Goal: Information Seeking & Learning: Find specific fact

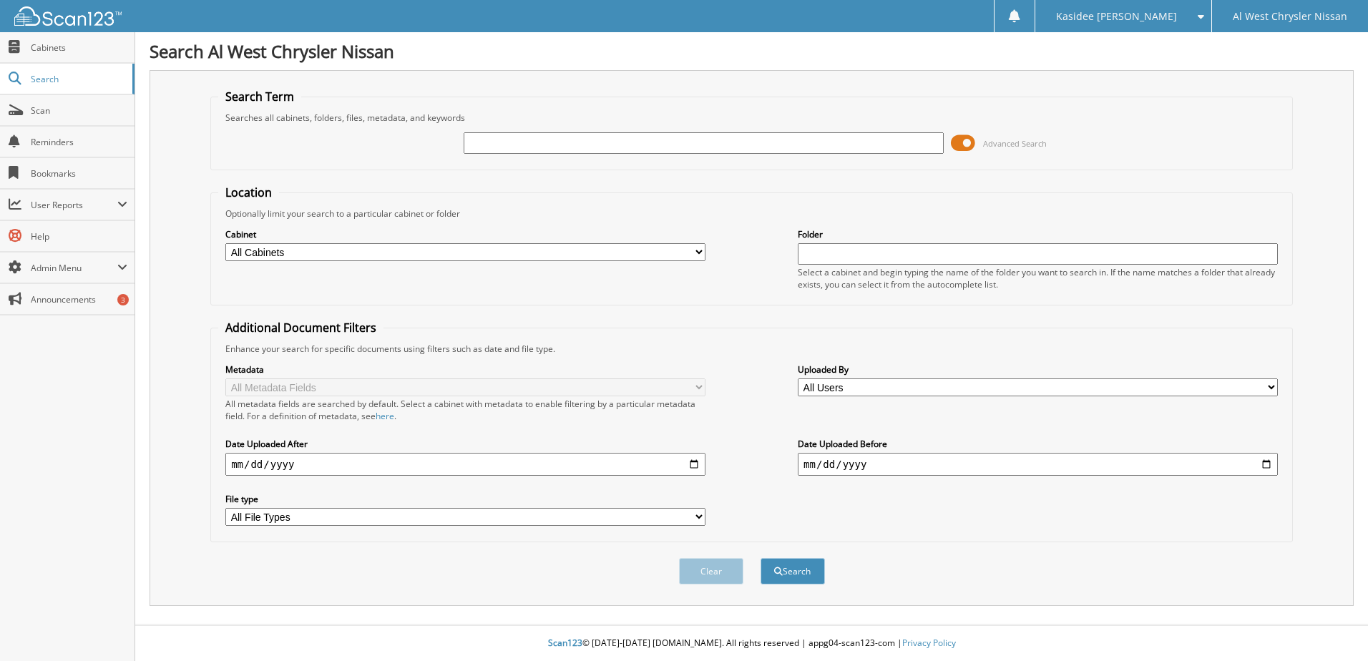
click at [604, 136] on input "text" at bounding box center [704, 142] width 480 height 21
type input "8663"
click at [761, 558] on button "Search" at bounding box center [793, 571] width 64 height 26
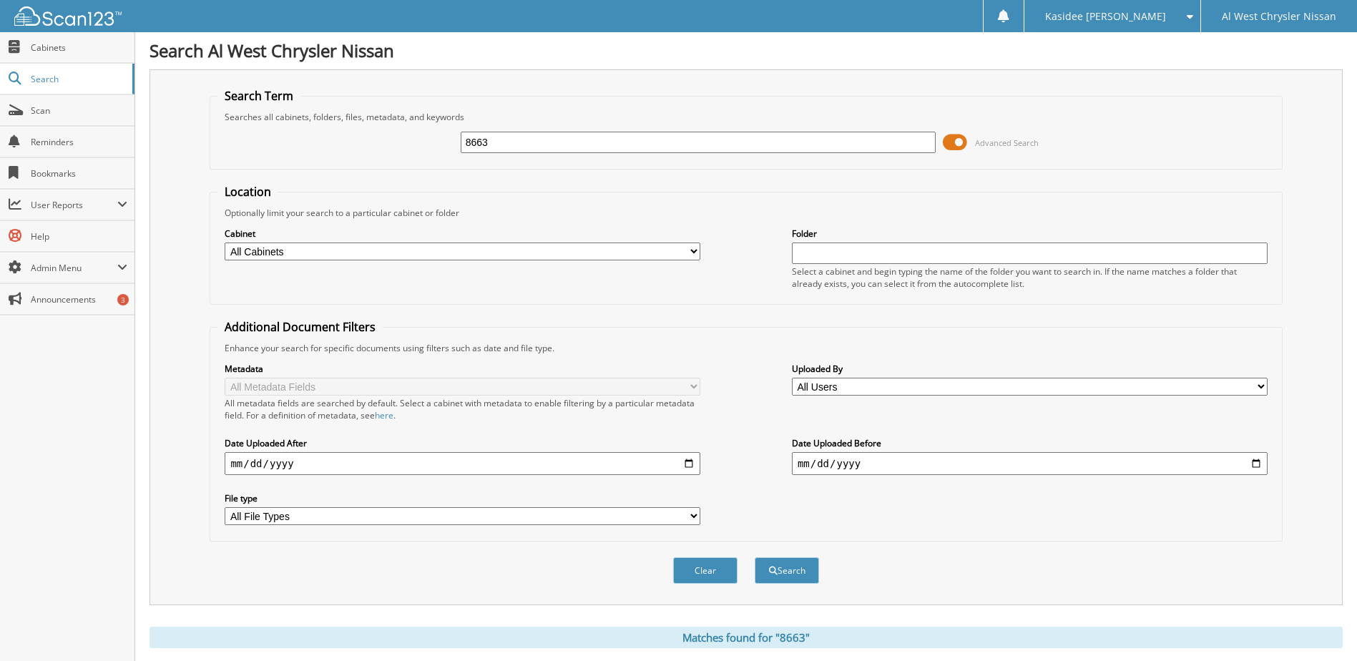
scroll to position [501, 0]
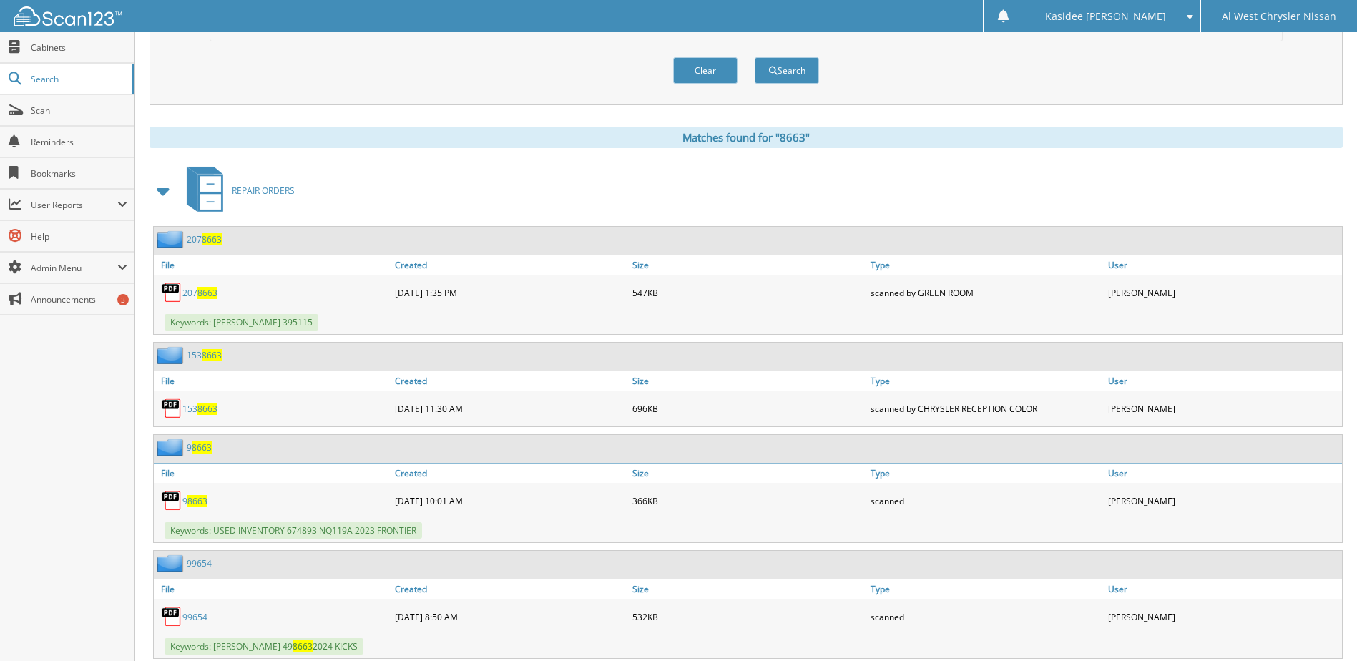
click at [168, 191] on span at bounding box center [164, 191] width 20 height 26
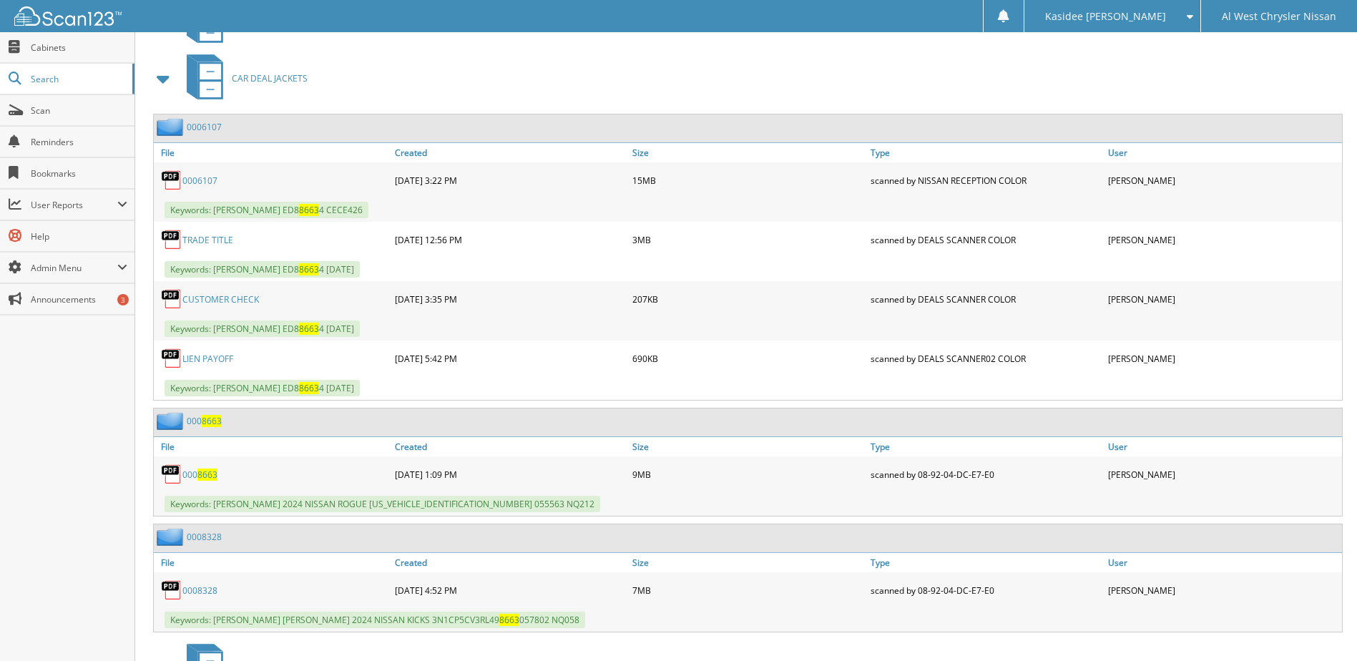
scroll to position [716, 0]
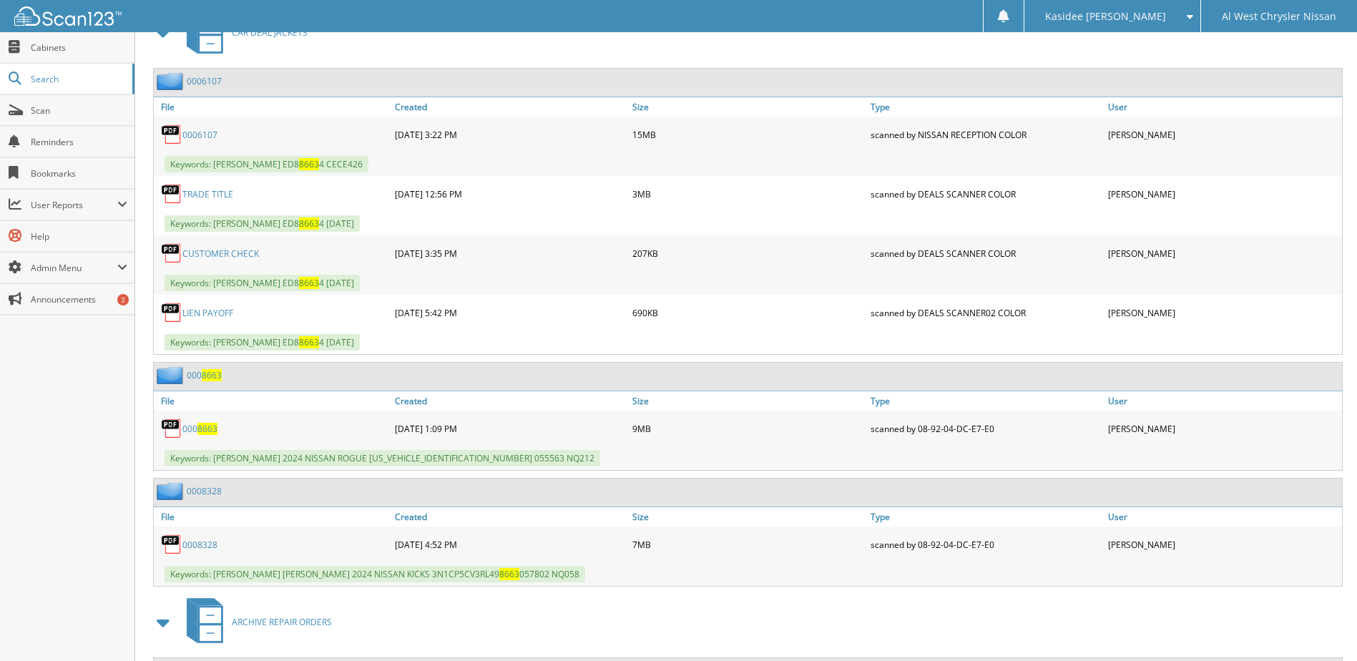
click at [193, 434] on link "000 8663" at bounding box center [199, 429] width 35 height 12
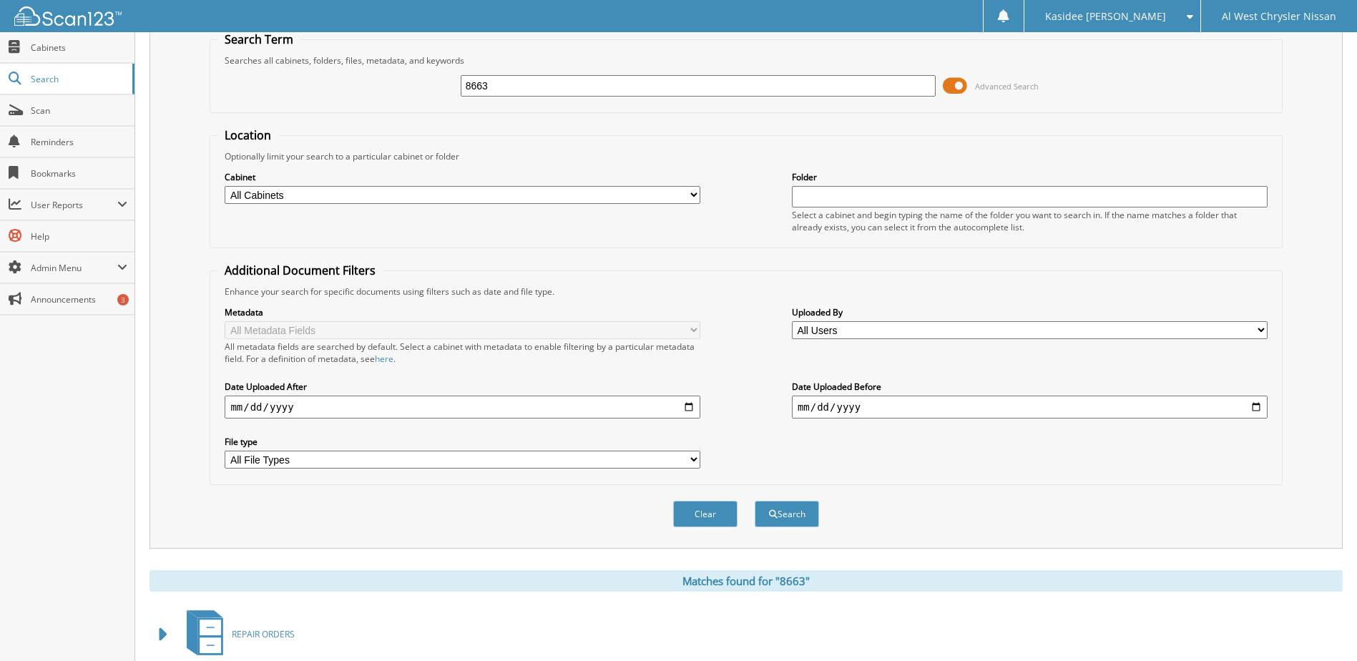
scroll to position [0, 0]
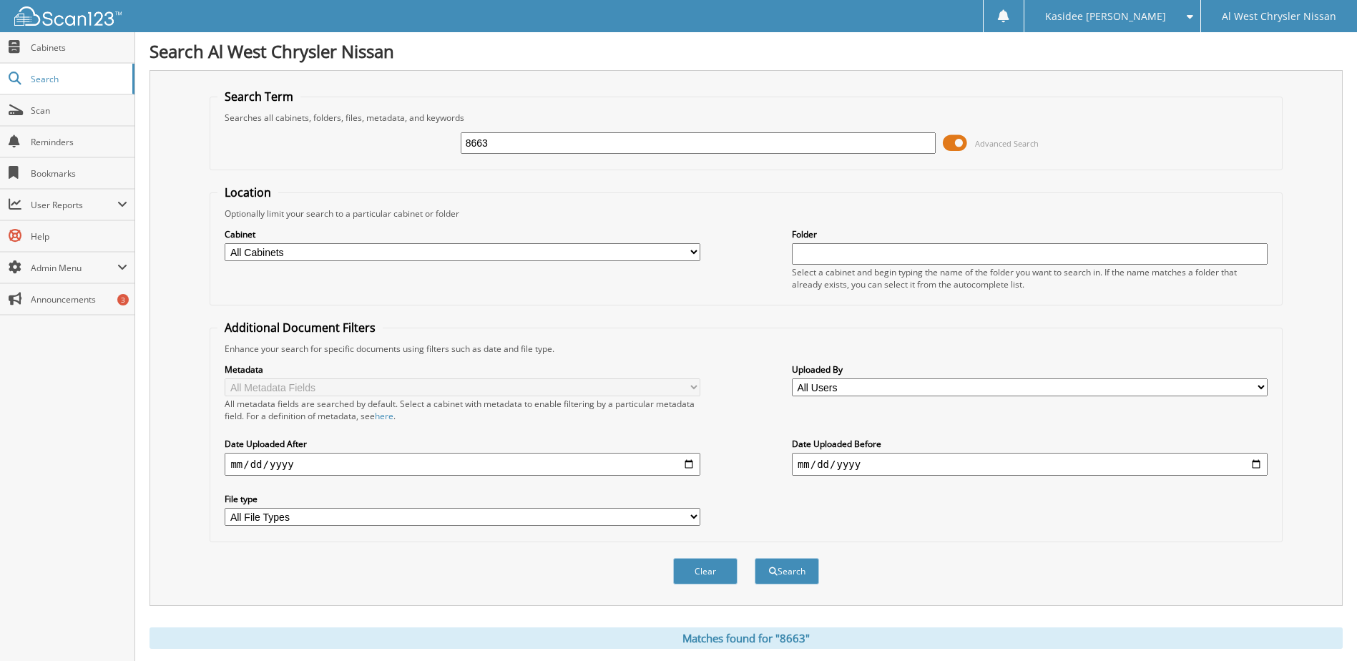
drag, startPoint x: 533, startPoint y: 141, endPoint x: 412, endPoint y: 133, distance: 121.2
click at [418, 133] on div "8663 Advanced Search" at bounding box center [746, 143] width 1057 height 39
paste input "[US_VEHICLE_IDENTIFICATION_NUMBER]"
type input "[US_VEHICLE_IDENTIFICATION_NUMBER]"
click at [755, 558] on button "Search" at bounding box center [787, 571] width 64 height 26
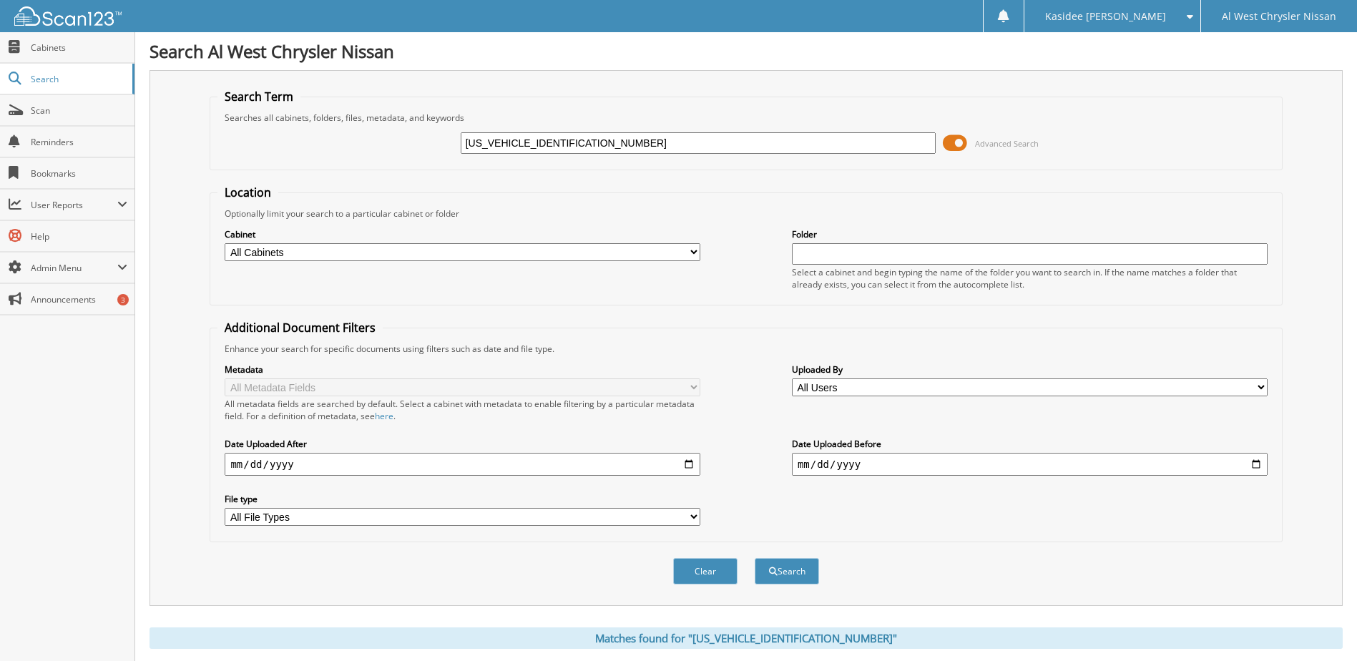
click at [499, 150] on input "[US_VEHICLE_IDENTIFICATION_NUMBER]" at bounding box center [699, 142] width 476 height 21
paste input "AT3DD7MW303195"
click at [755, 558] on button "Search" at bounding box center [787, 571] width 64 height 26
type input "[US_VEHICLE_IDENTIFICATION_NUMBER]\"
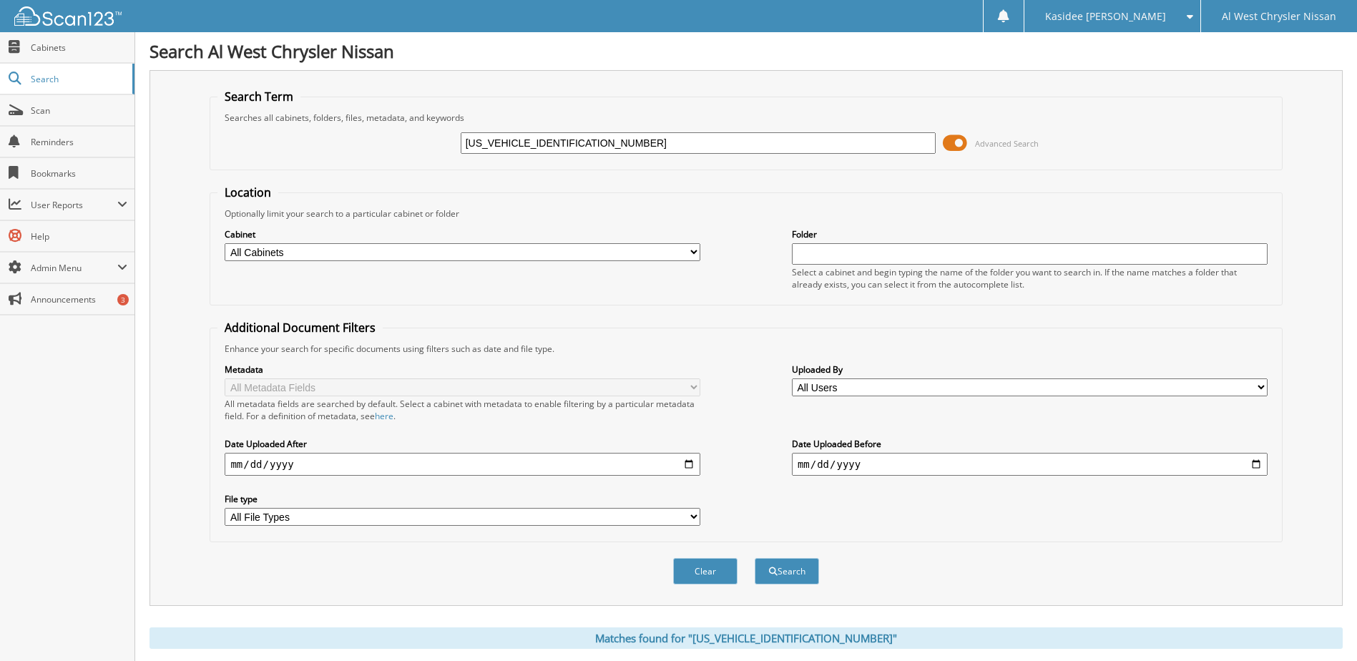
click at [633, 152] on input "[US_VEHICLE_IDENTIFICATION_NUMBER]" at bounding box center [699, 142] width 476 height 21
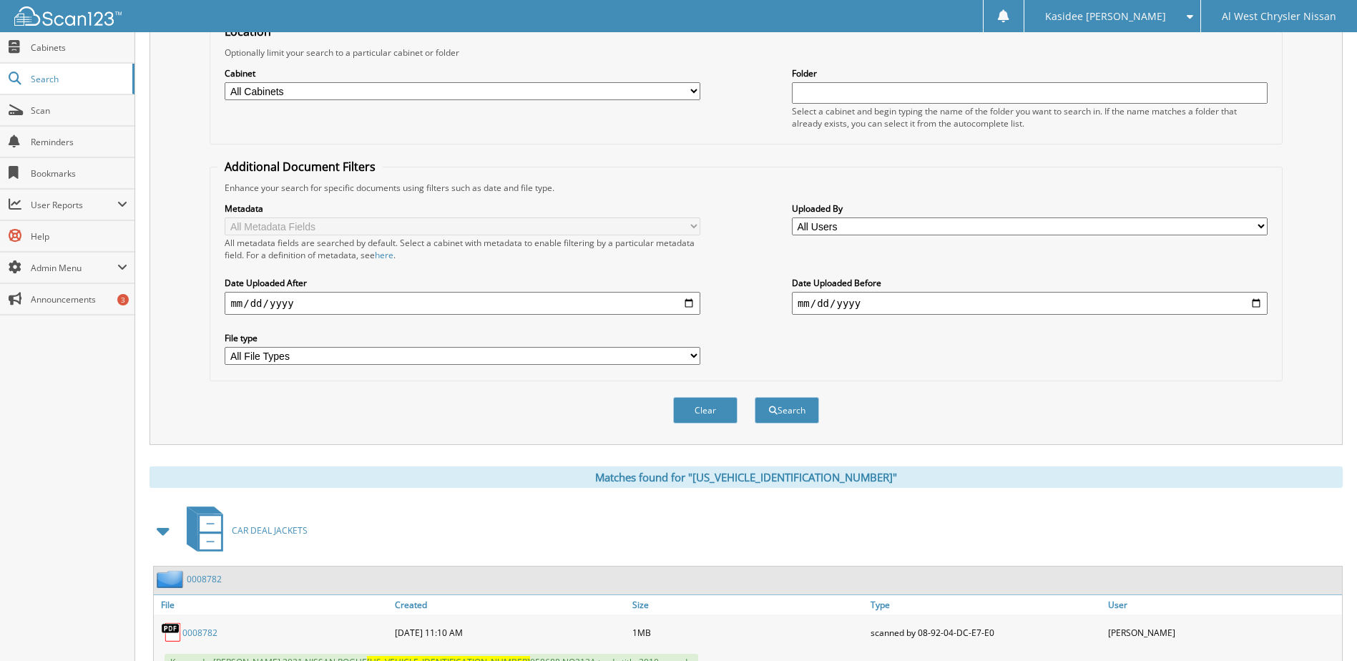
scroll to position [429, 0]
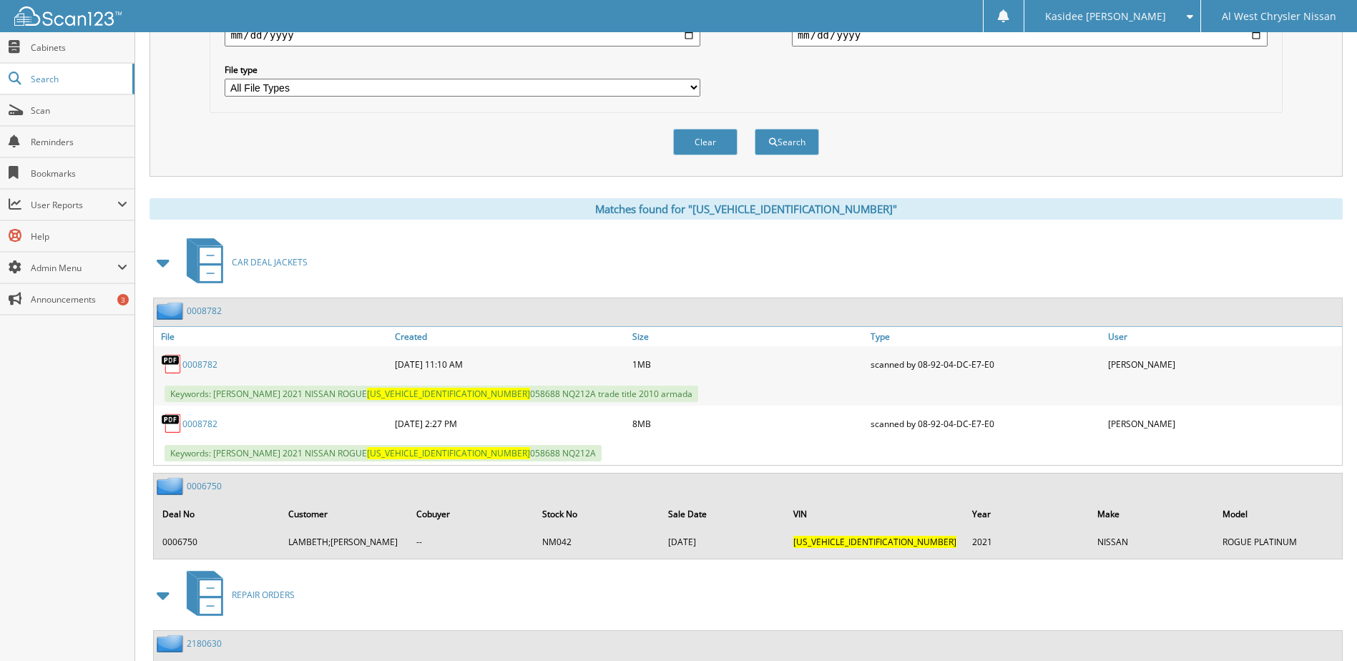
click at [206, 362] on link "0008782" at bounding box center [199, 365] width 35 height 12
click at [203, 429] on link "0008782" at bounding box center [199, 424] width 35 height 12
